Goal: Task Accomplishment & Management: Use online tool/utility

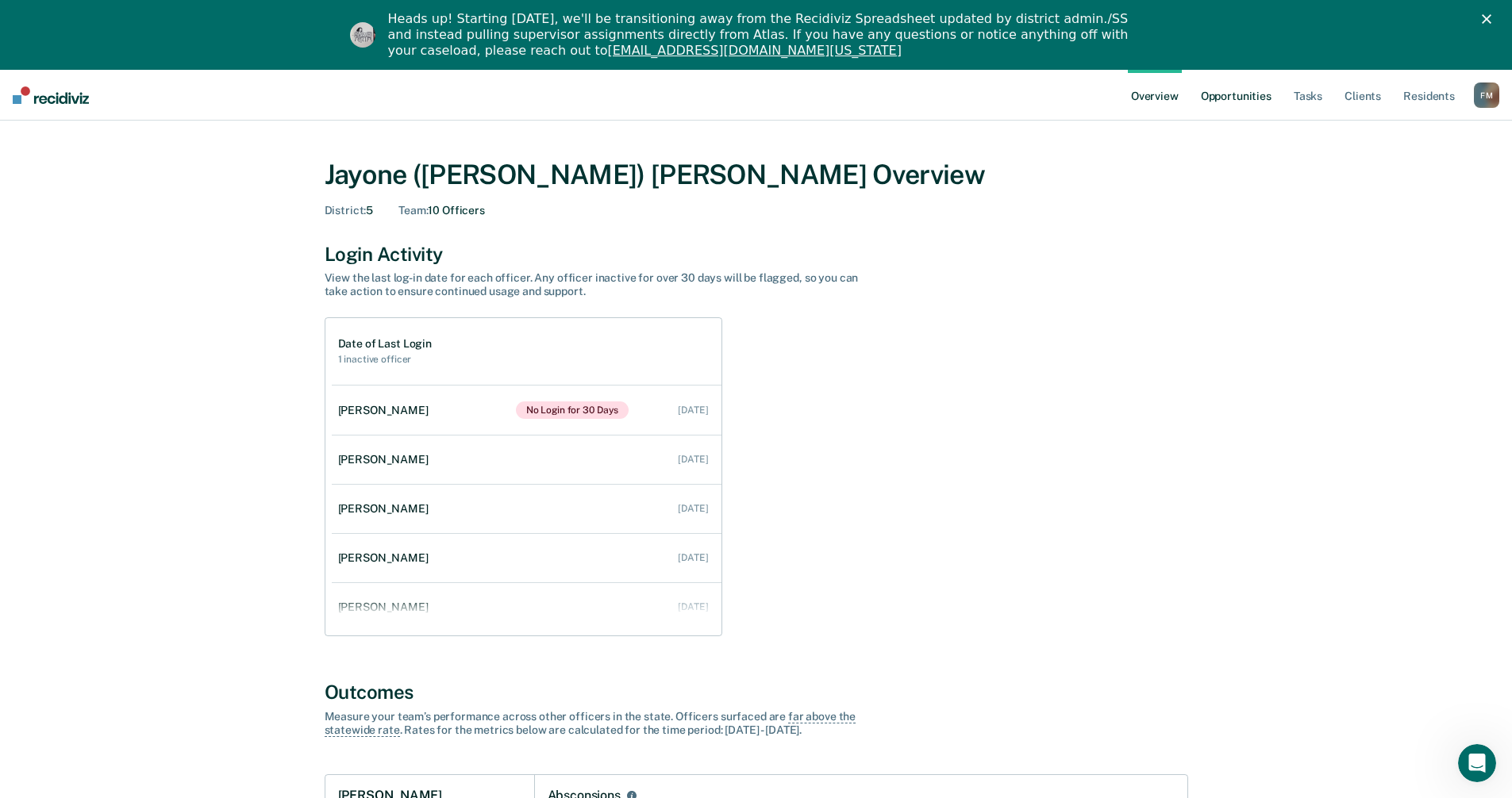
click at [1247, 99] on link "Opportunities" at bounding box center [1236, 94] width 77 height 51
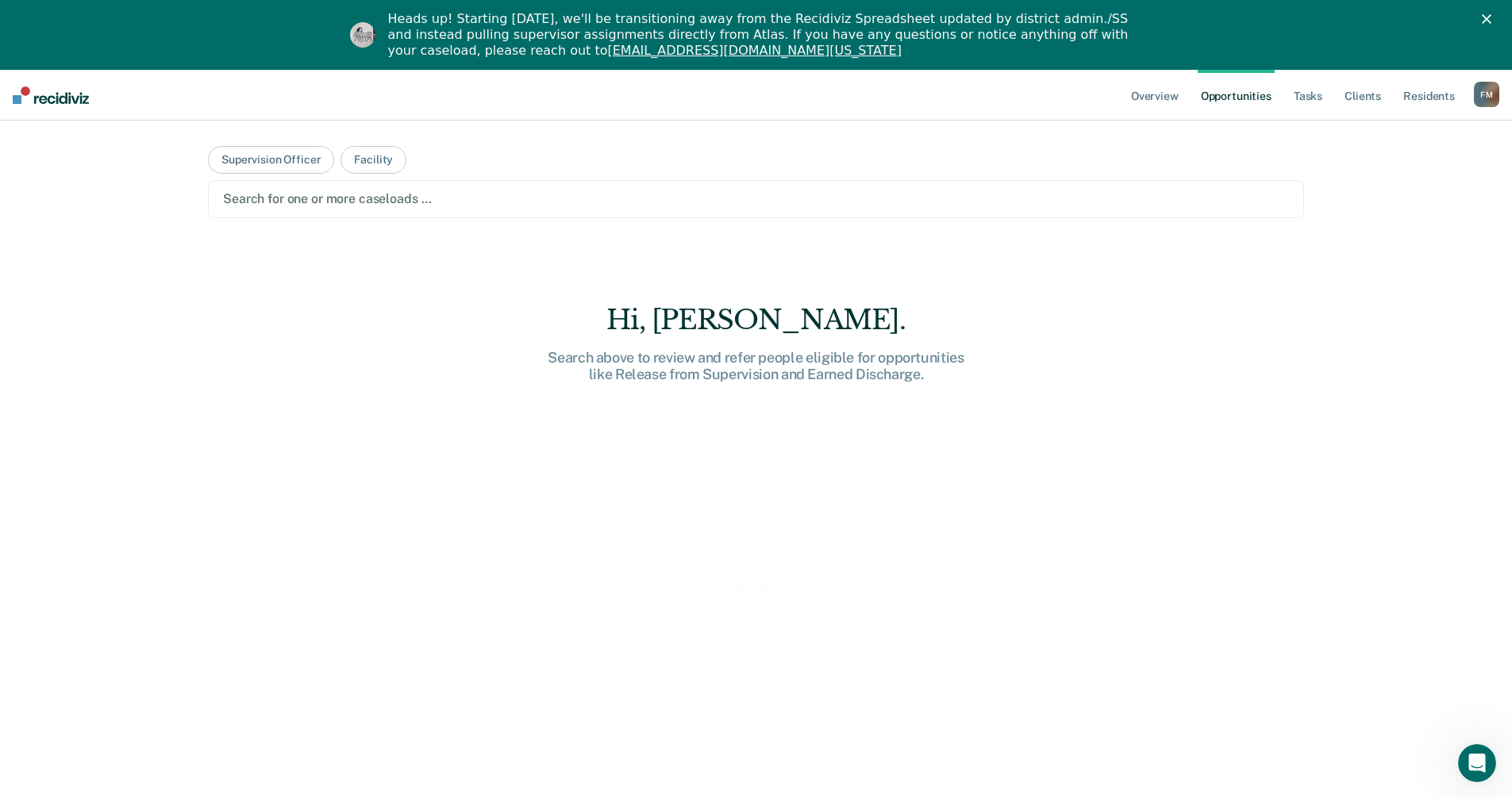
click at [380, 208] on div at bounding box center [756, 199] width 1066 height 18
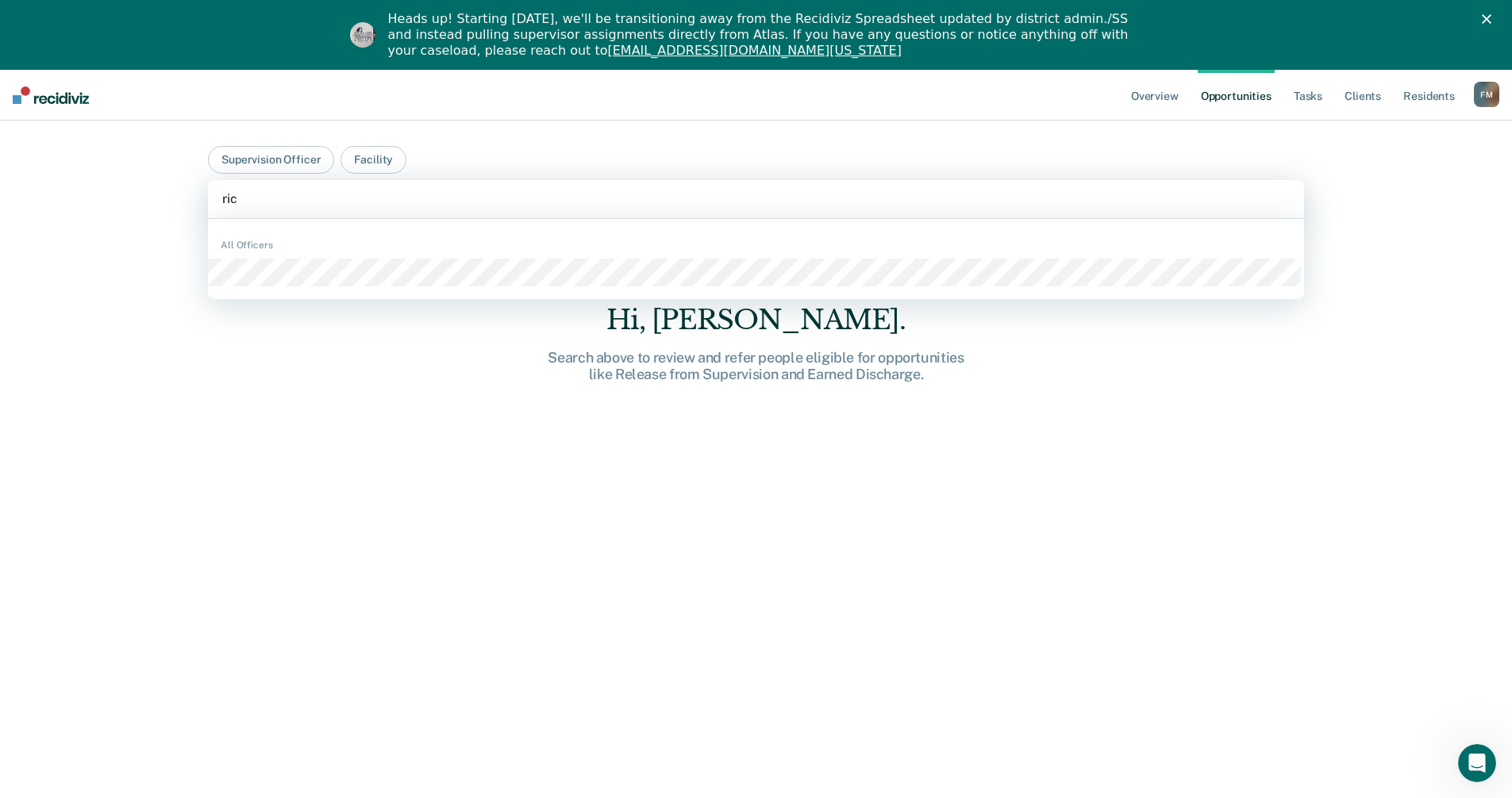
type input "rico"
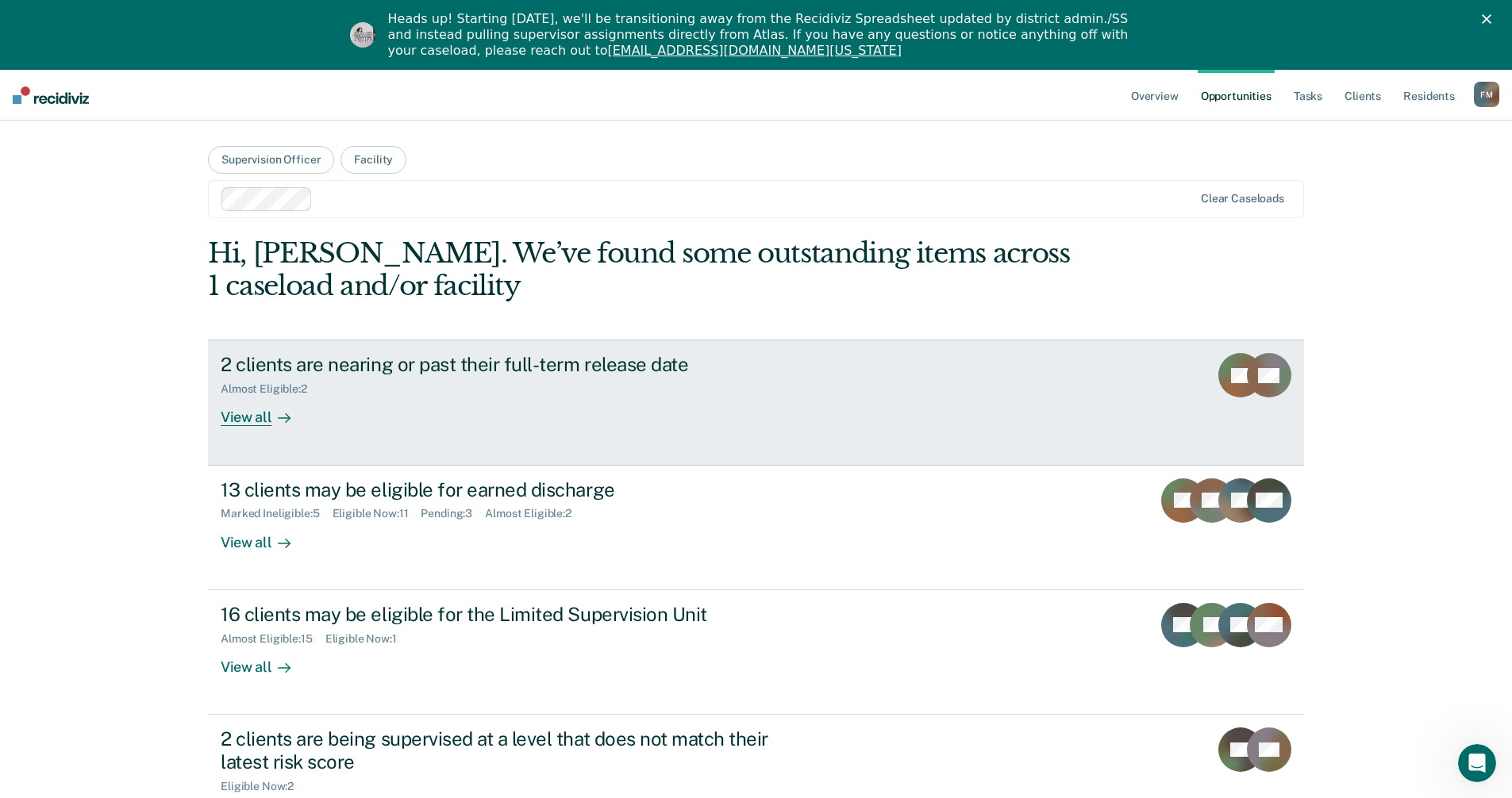
scroll to position [80, 0]
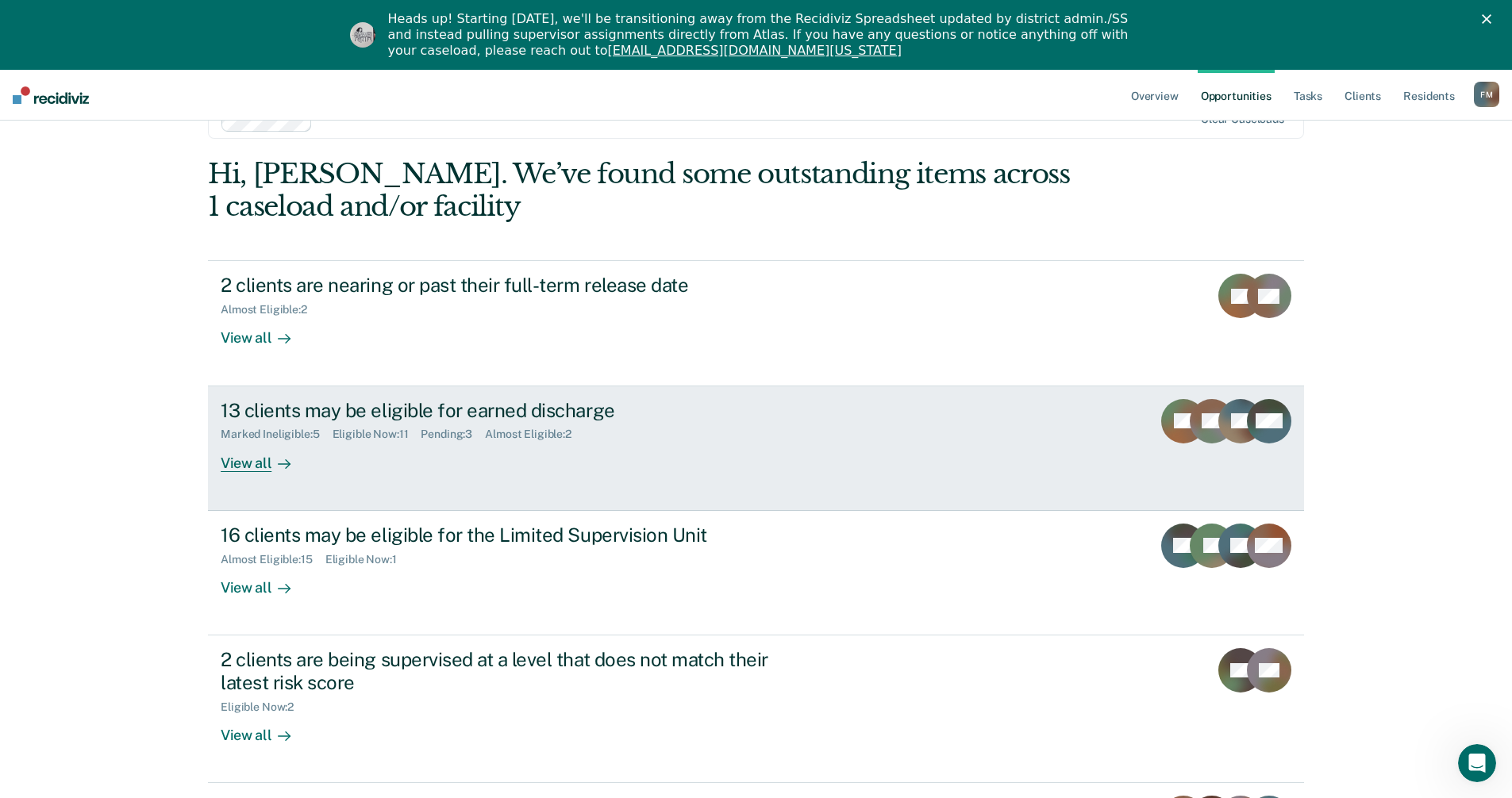
click at [244, 463] on div "View all" at bounding box center [264, 456] width 89 height 31
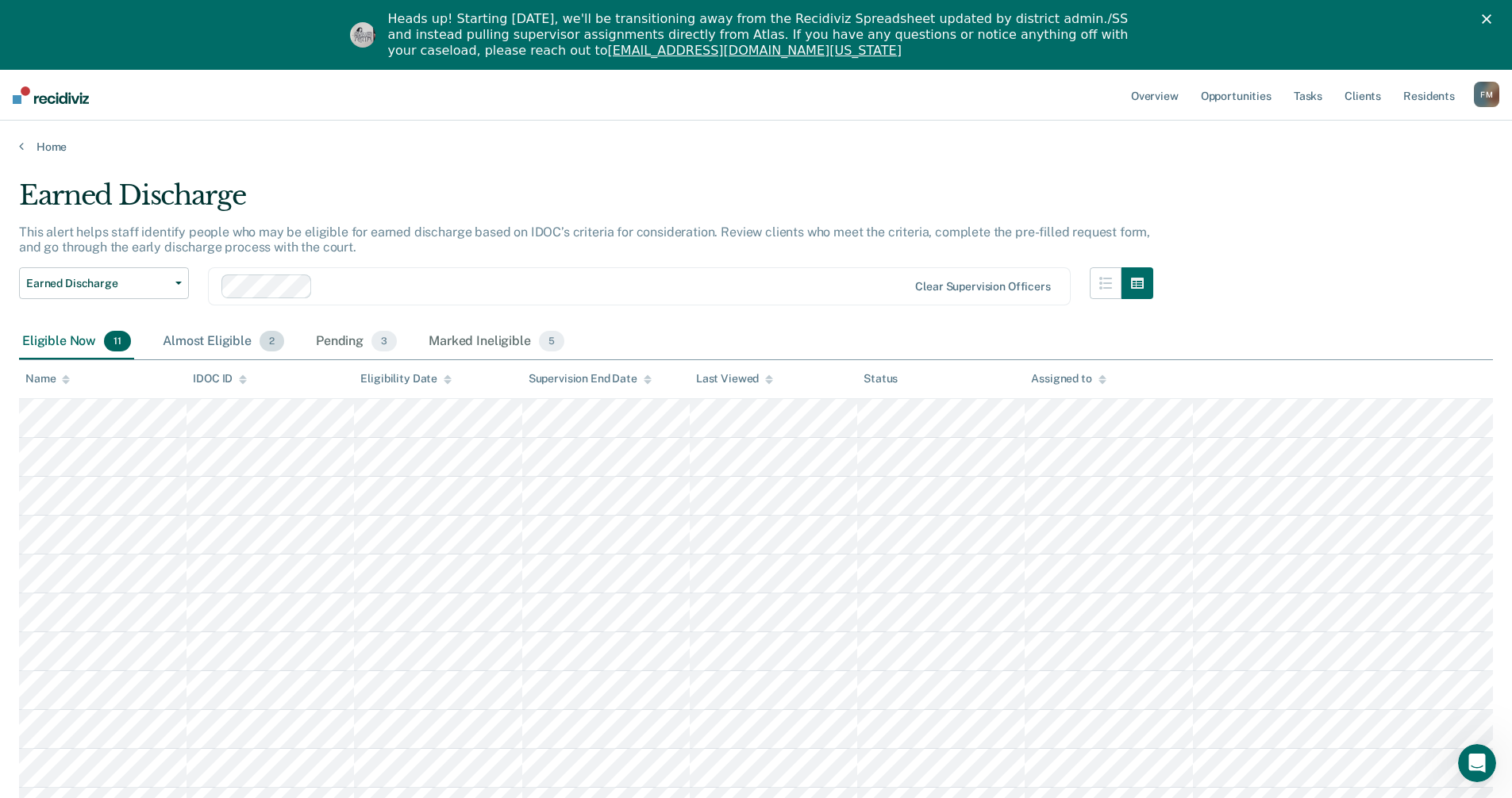
click at [216, 339] on div "Almost Eligible 2" at bounding box center [223, 342] width 128 height 35
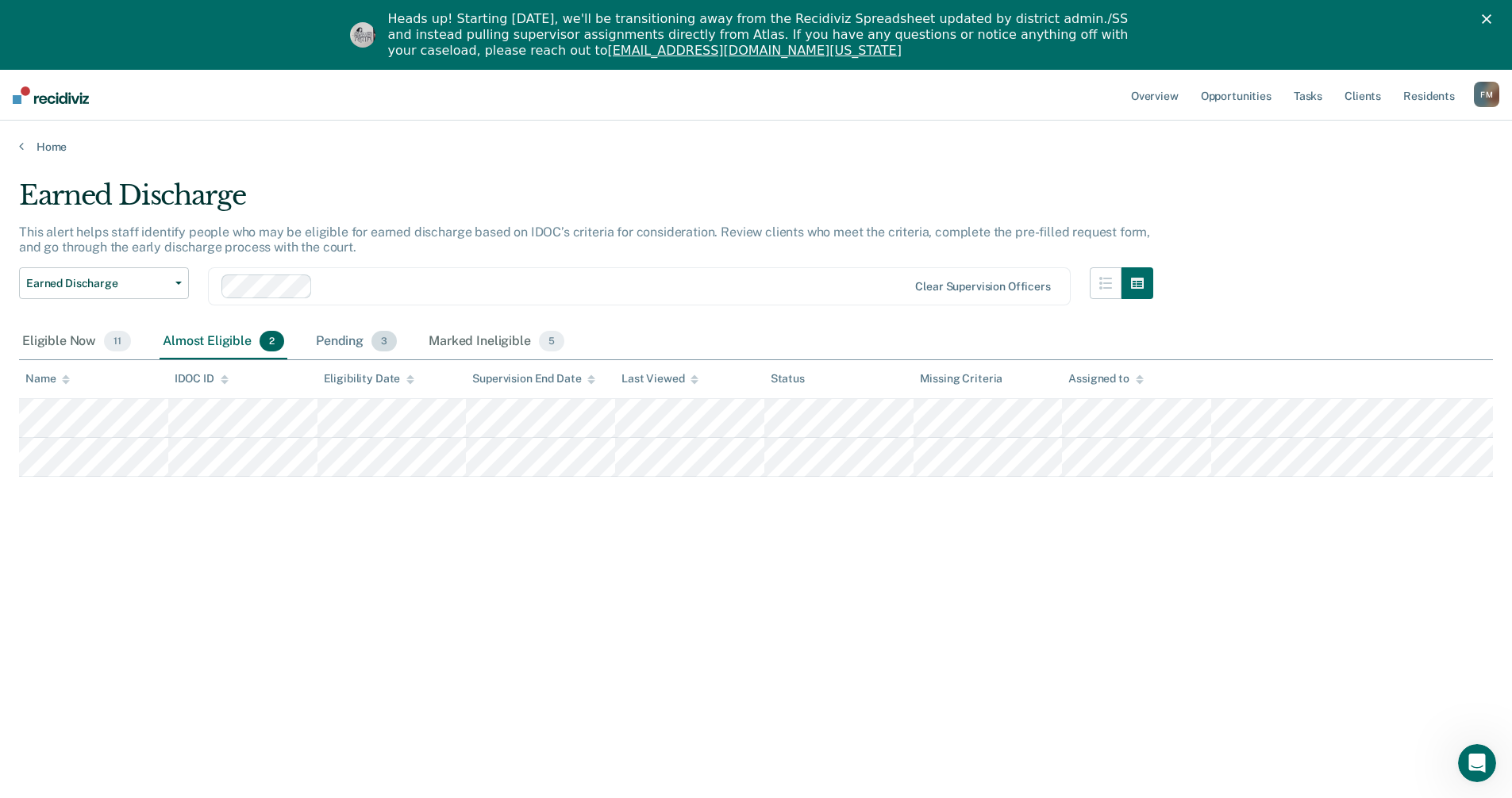
click at [346, 343] on div "Pending 3" at bounding box center [356, 342] width 87 height 35
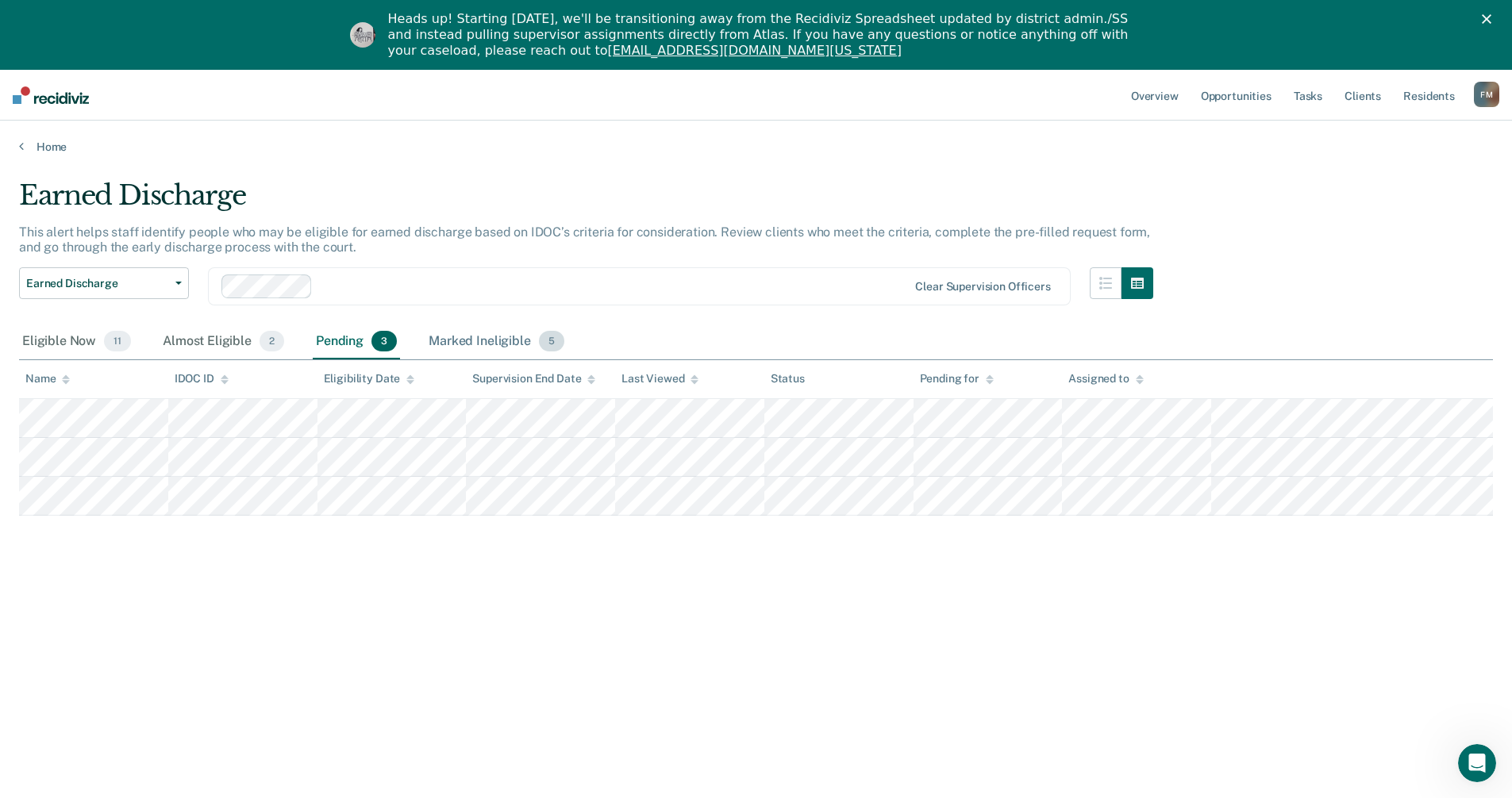
click at [447, 341] on div "Marked Ineligible 5" at bounding box center [496, 342] width 142 height 35
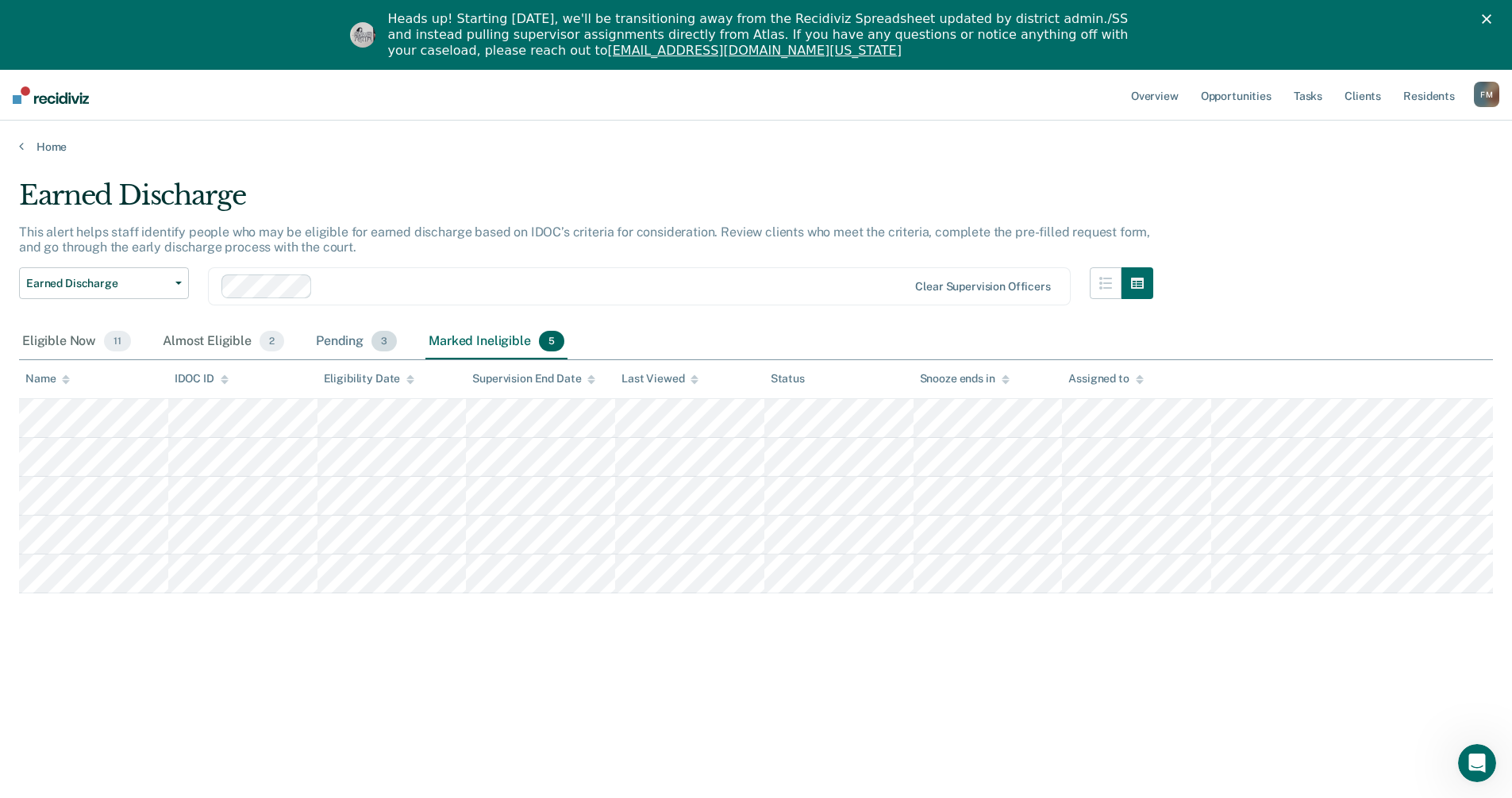
click at [349, 346] on div "Pending 3" at bounding box center [356, 342] width 87 height 35
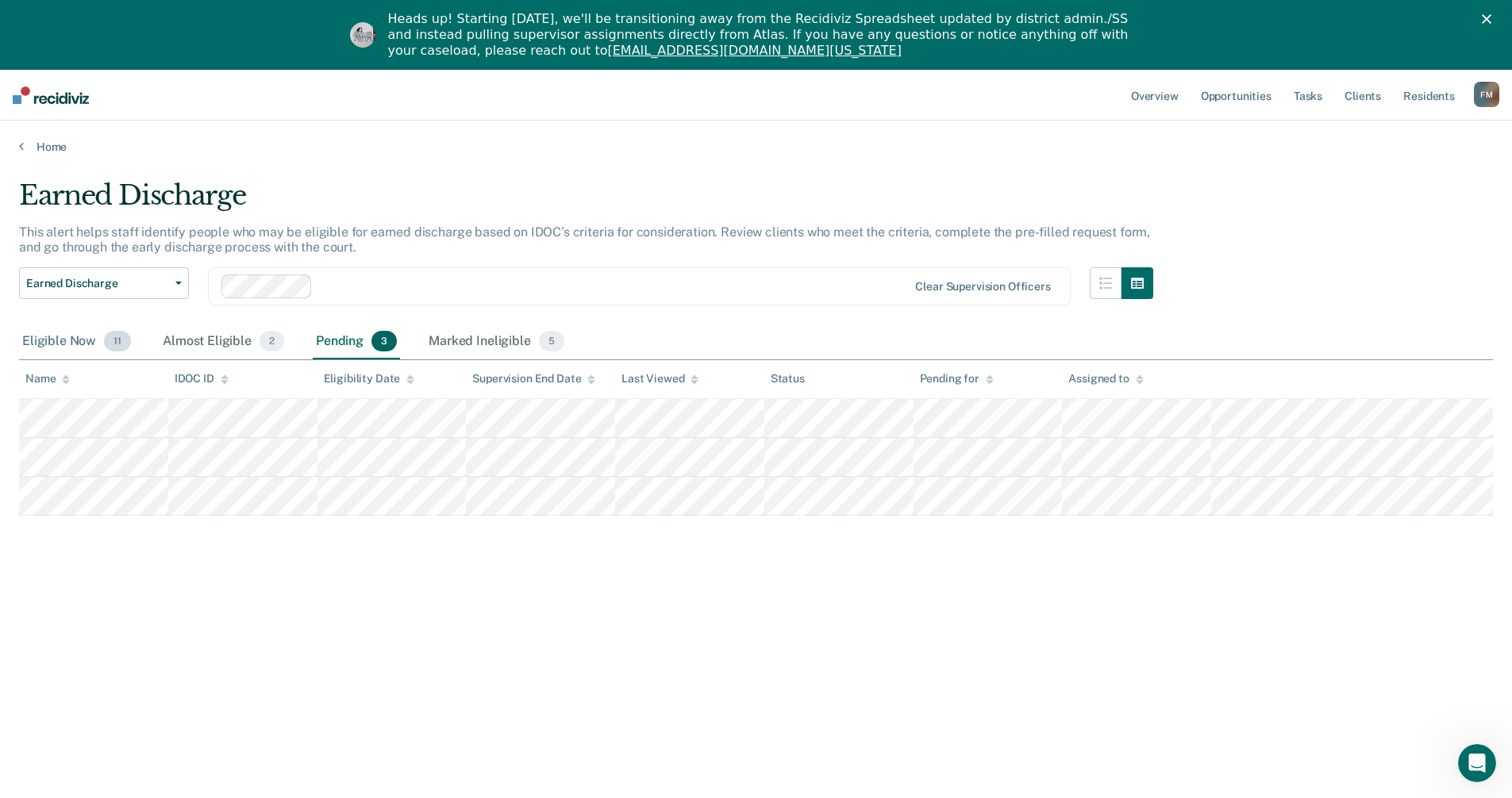
click at [89, 346] on div "Eligible Now 11" at bounding box center [76, 342] width 115 height 35
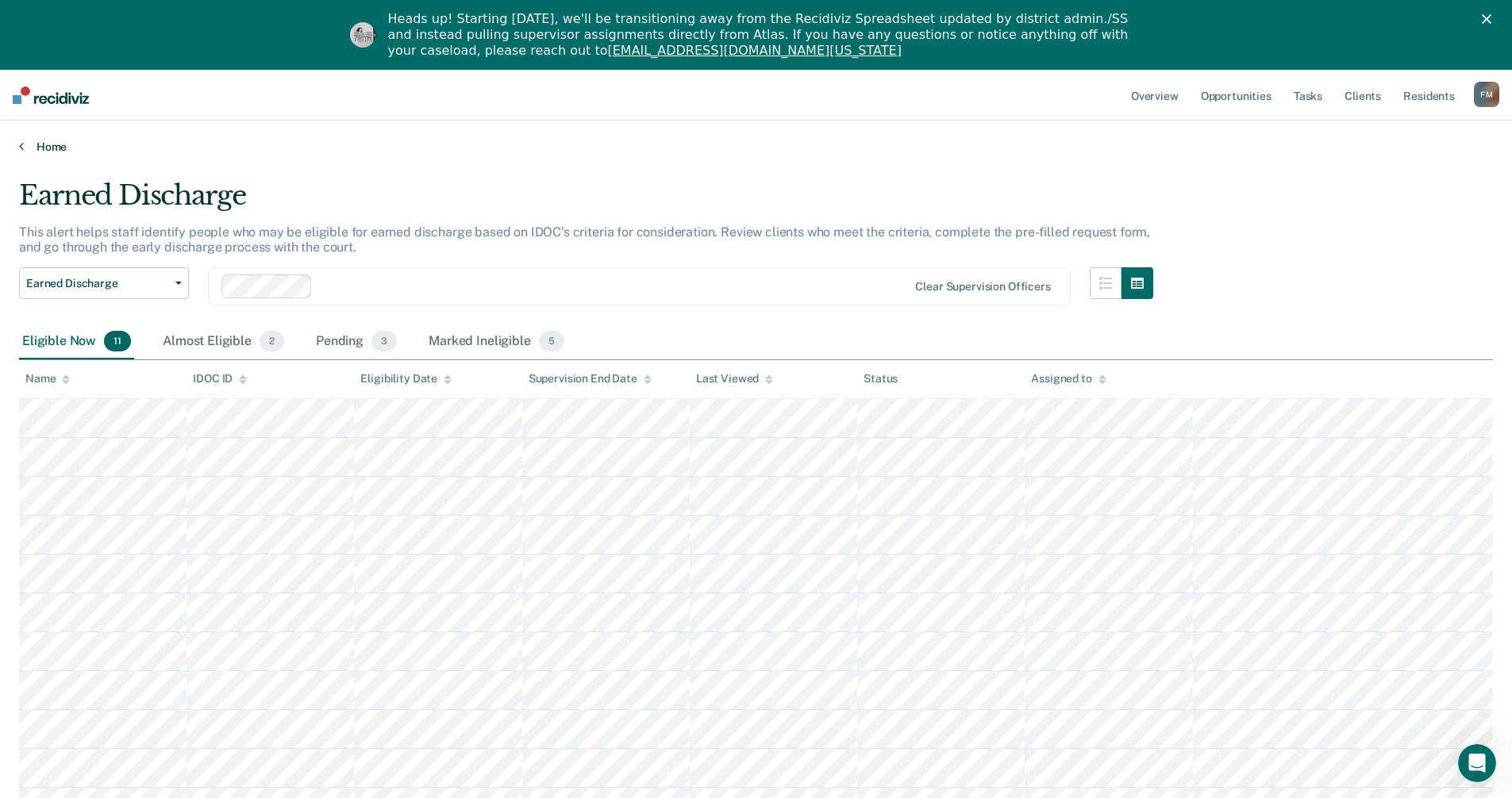
click at [21, 152] on icon at bounding box center [22, 146] width 5 height 12
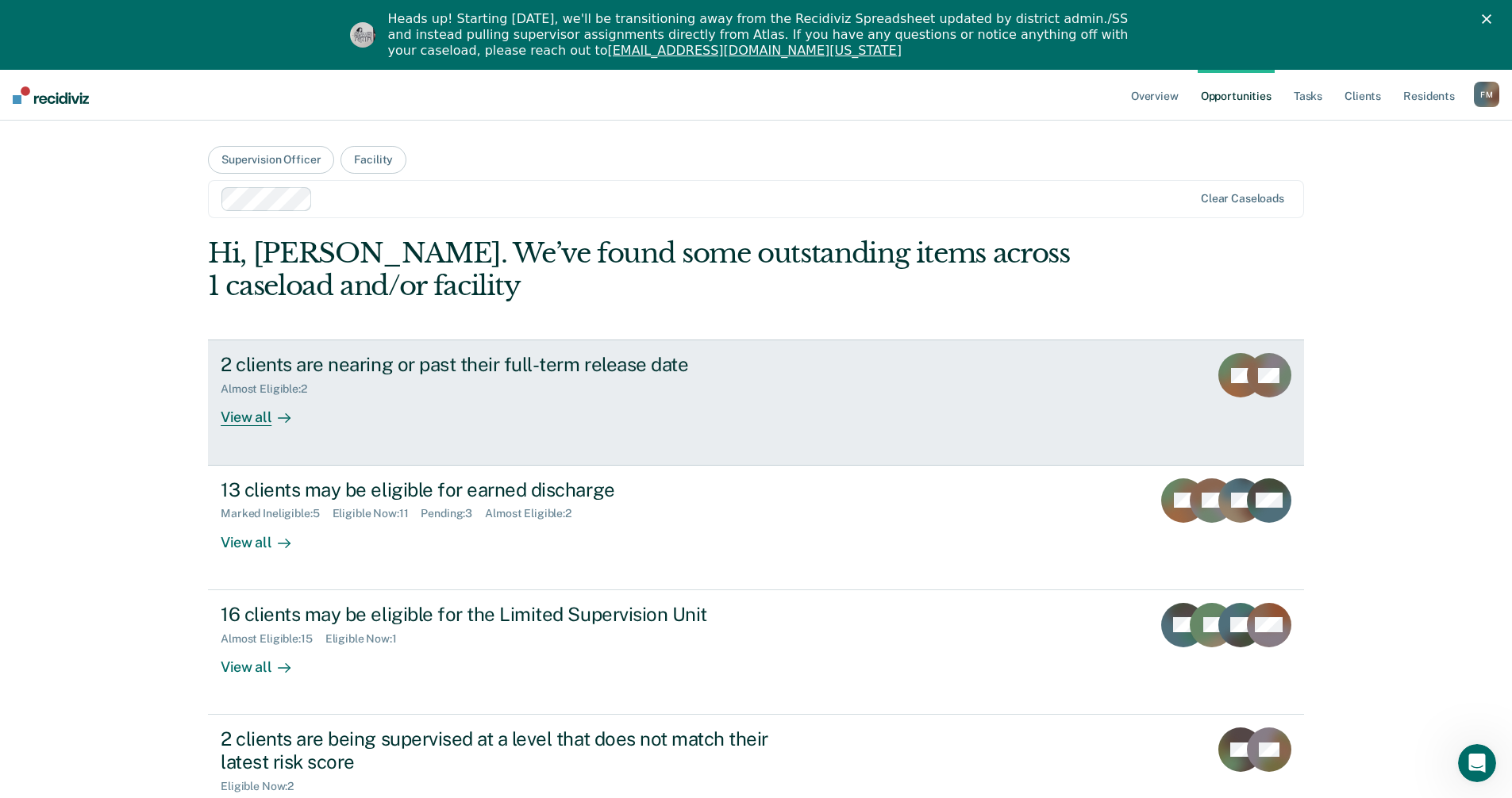
scroll to position [238, 0]
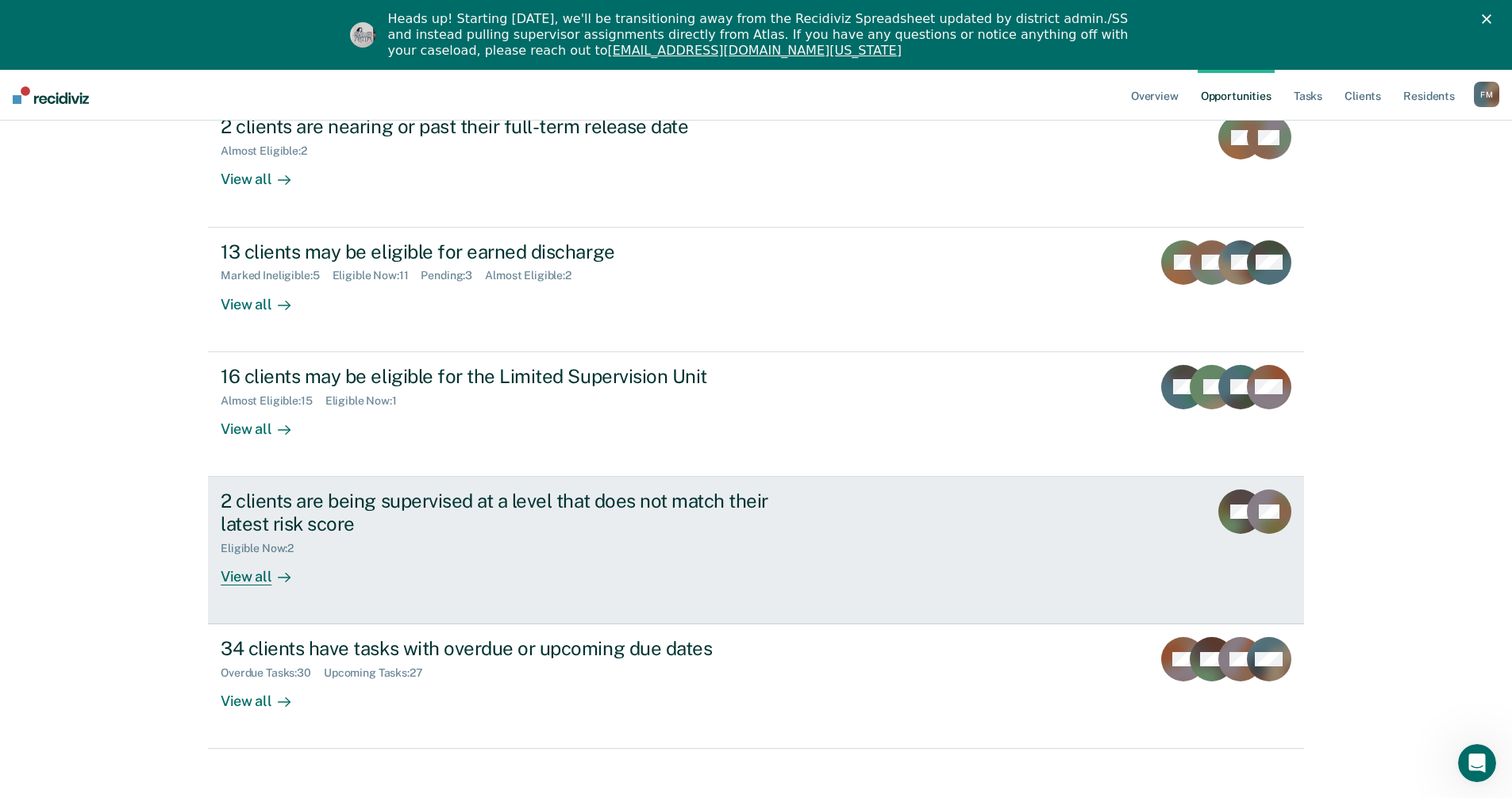
click at [241, 583] on div "View all" at bounding box center [264, 569] width 89 height 31
